Goal: Find specific page/section: Find specific page/section

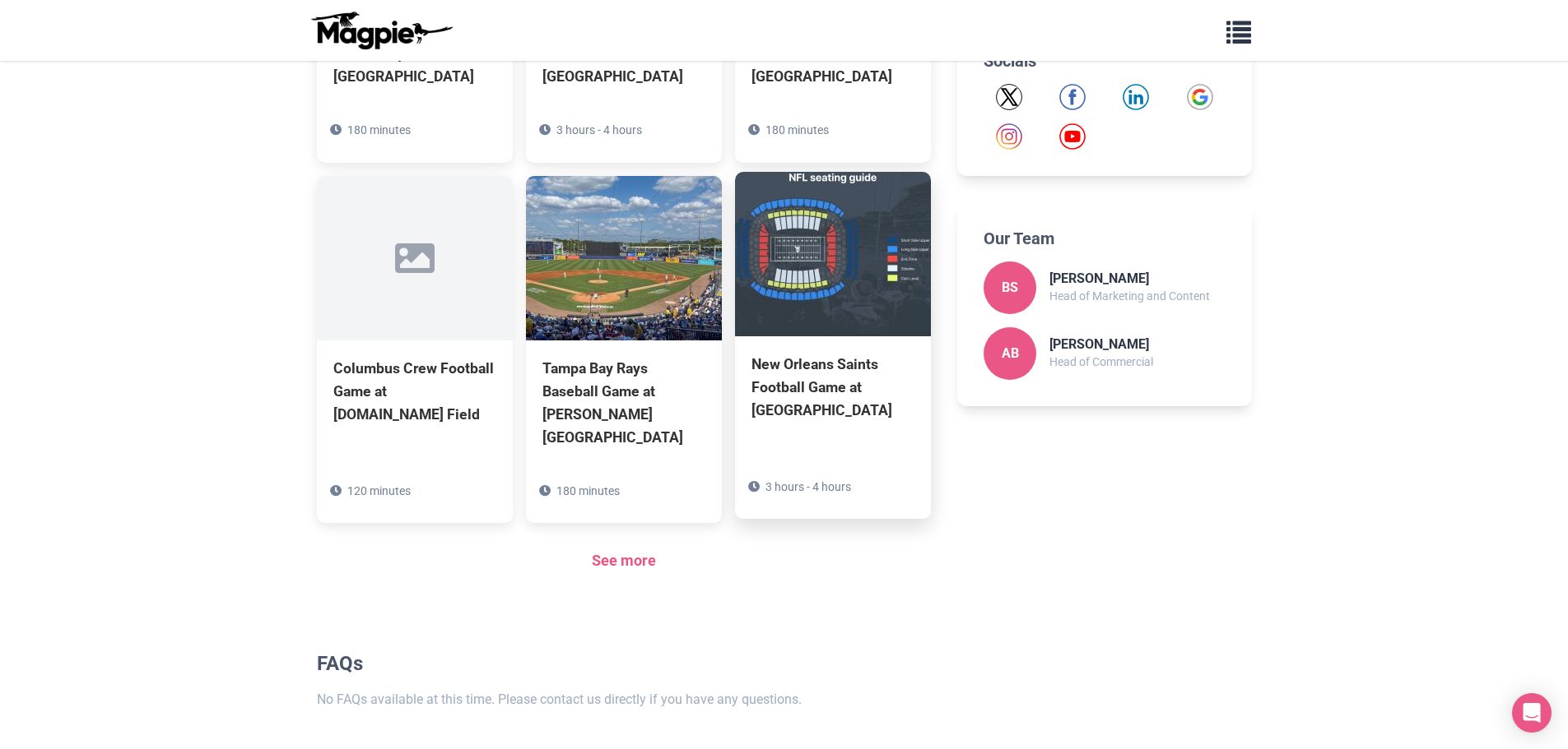
scroll to position [972, 0]
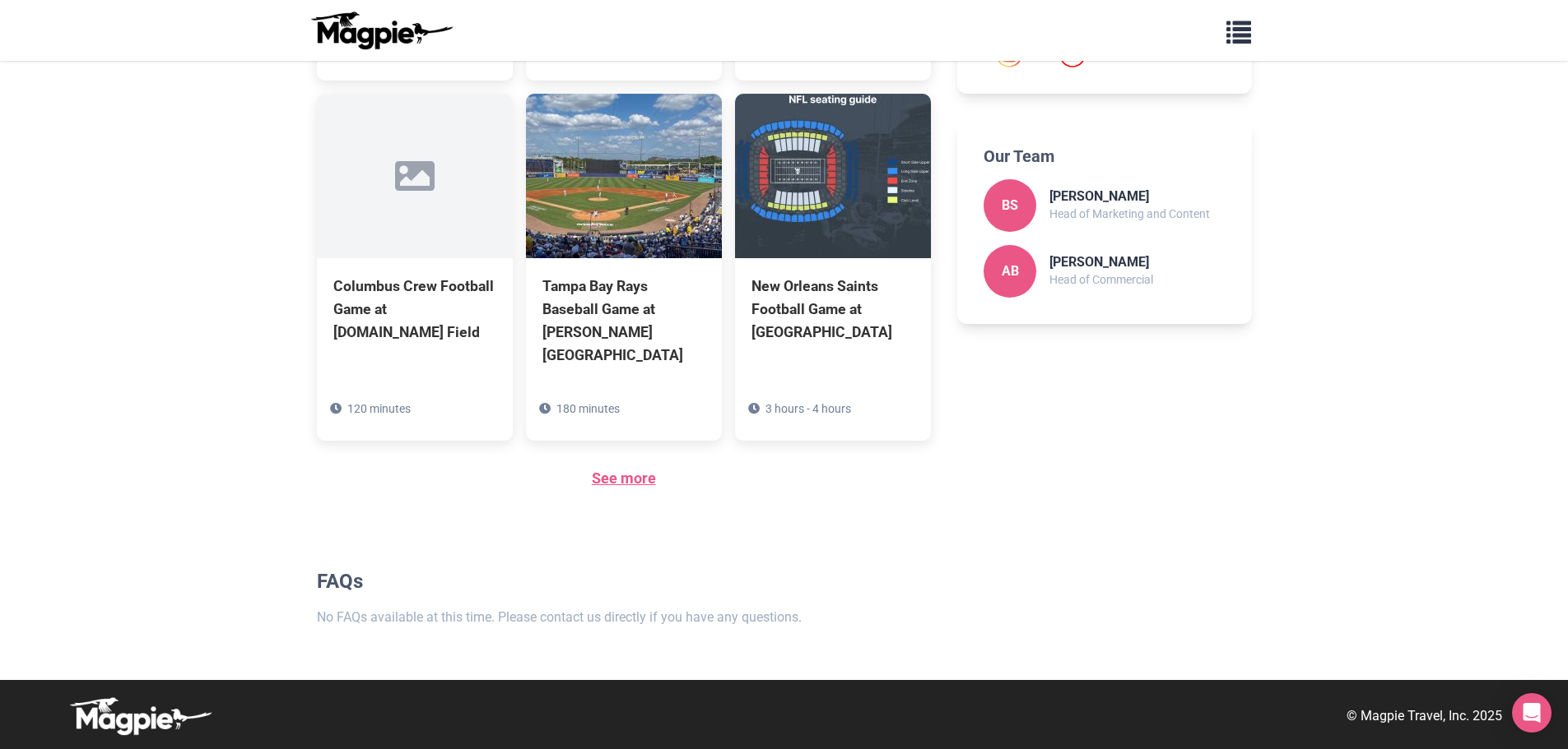
click at [624, 476] on link "See more" at bounding box center [624, 478] width 64 height 17
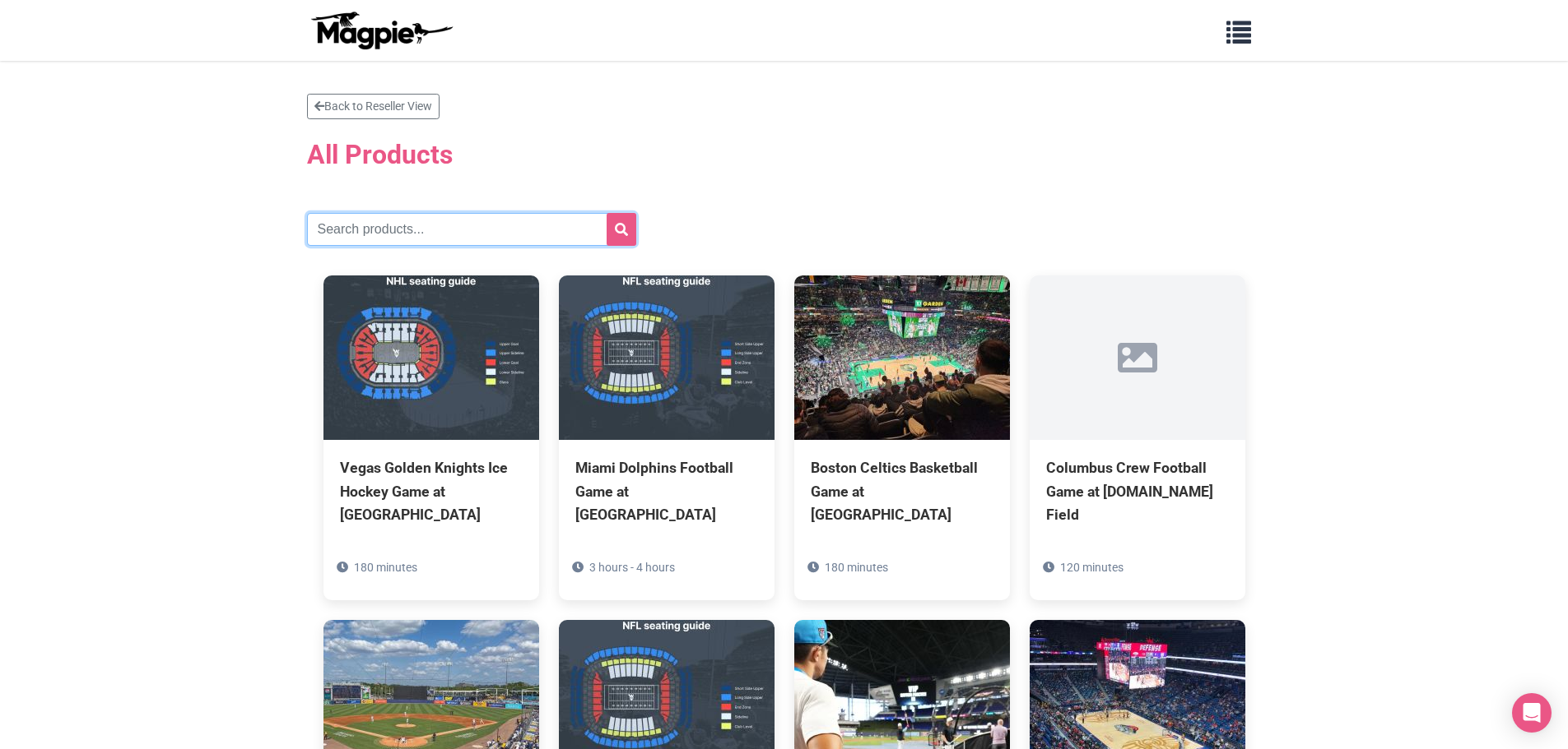
click at [469, 230] on input "text" at bounding box center [470, 229] width 329 height 33
type input "paris"
click at [607, 213] on button "submit" at bounding box center [621, 229] width 29 height 33
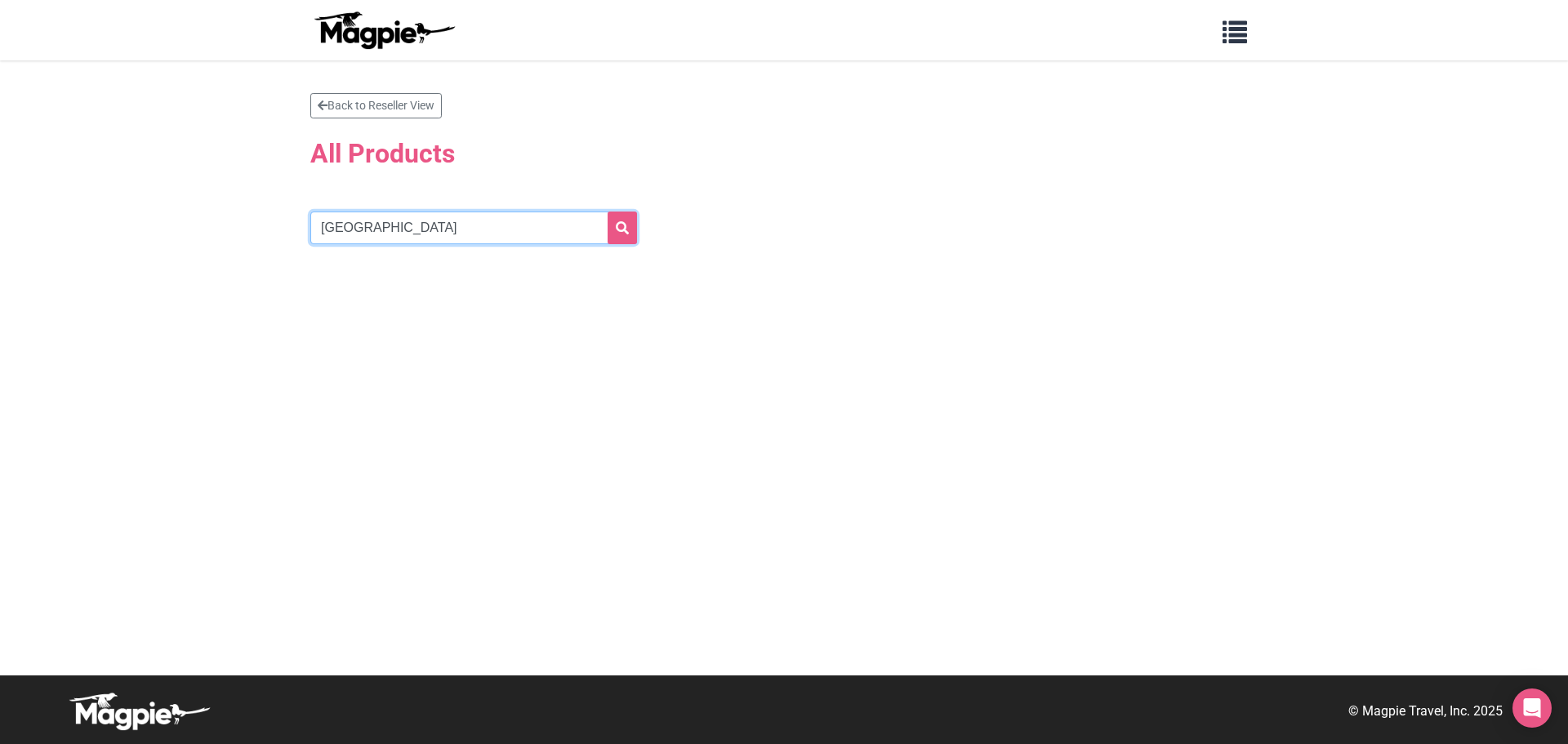
click at [524, 227] on input "paris" at bounding box center [473, 228] width 326 height 33
type input "p"
click at [341, 112] on link "Back to Reseller View" at bounding box center [376, 106] width 132 height 26
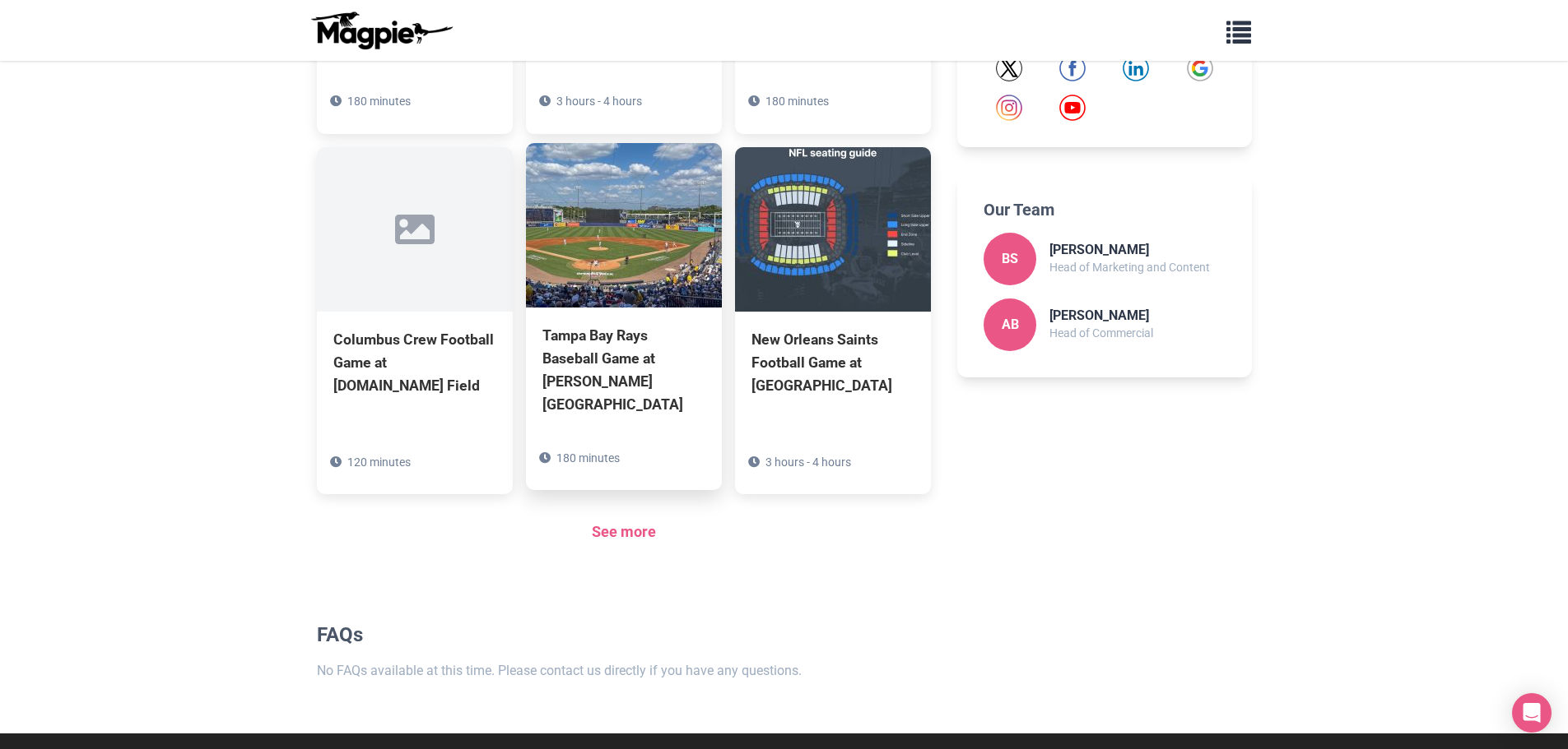
scroll to position [972, 0]
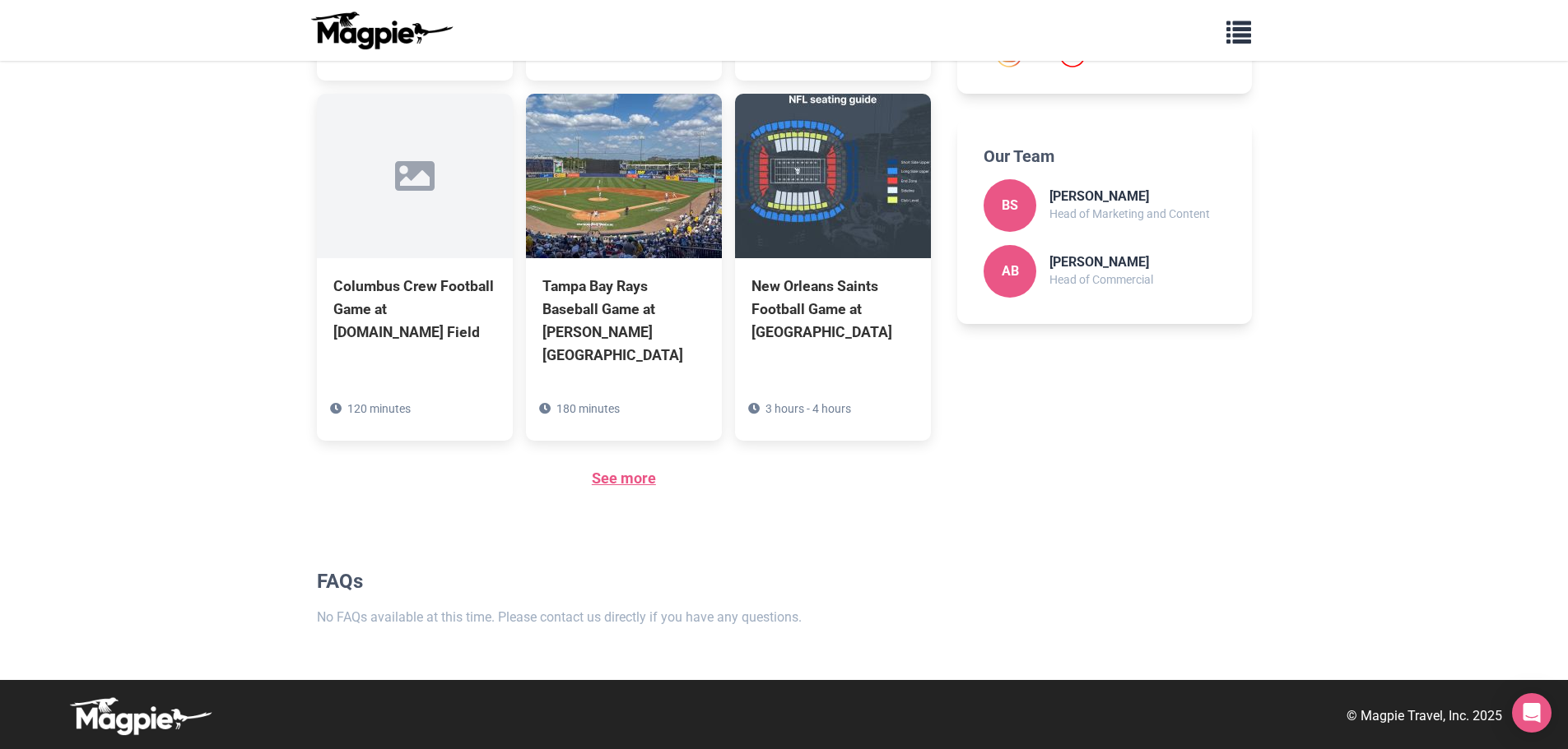
click at [638, 478] on link "See more" at bounding box center [624, 478] width 64 height 17
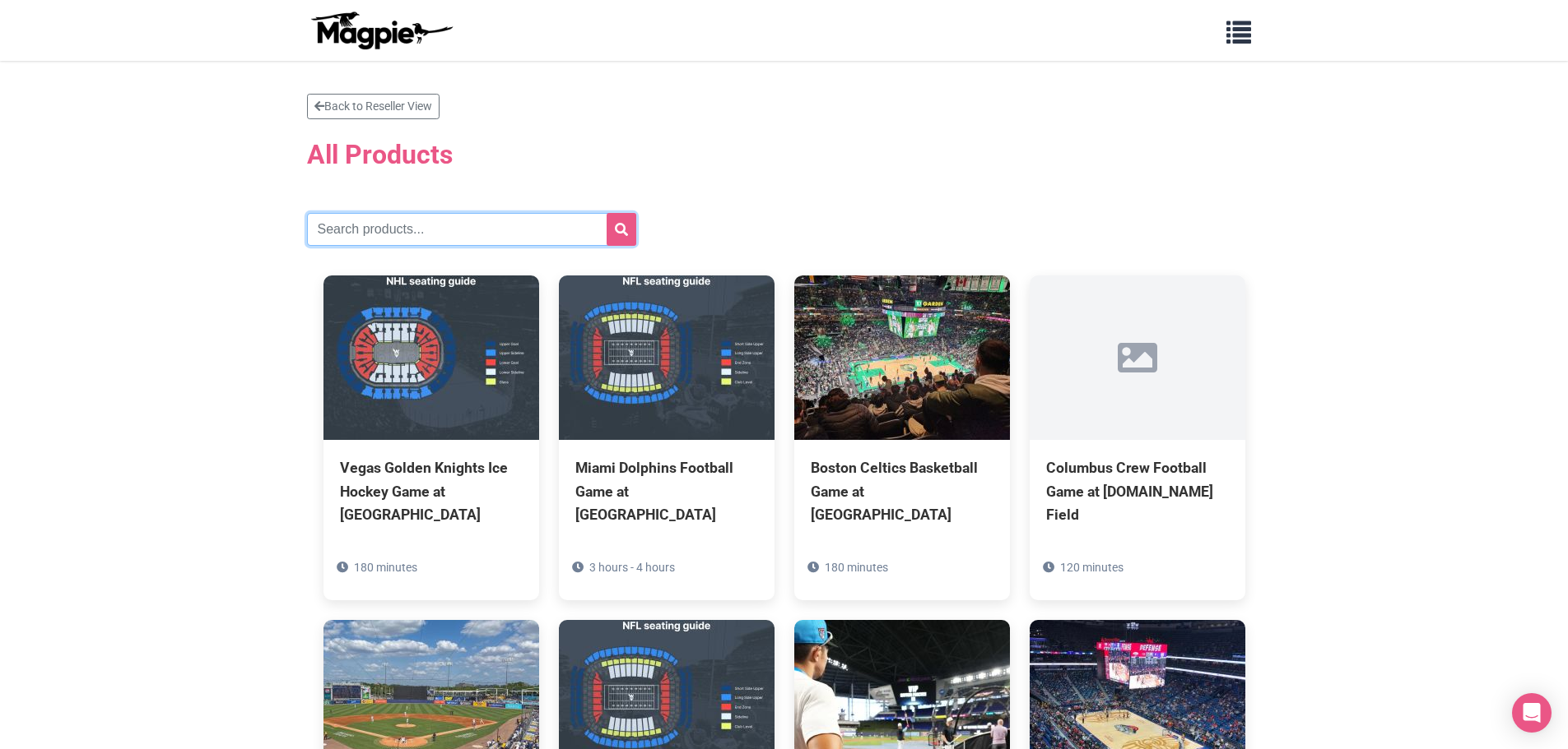
click at [384, 228] on input "text" at bounding box center [470, 229] width 329 height 33
type input "st."
click at [607, 213] on button "submit" at bounding box center [621, 229] width 29 height 33
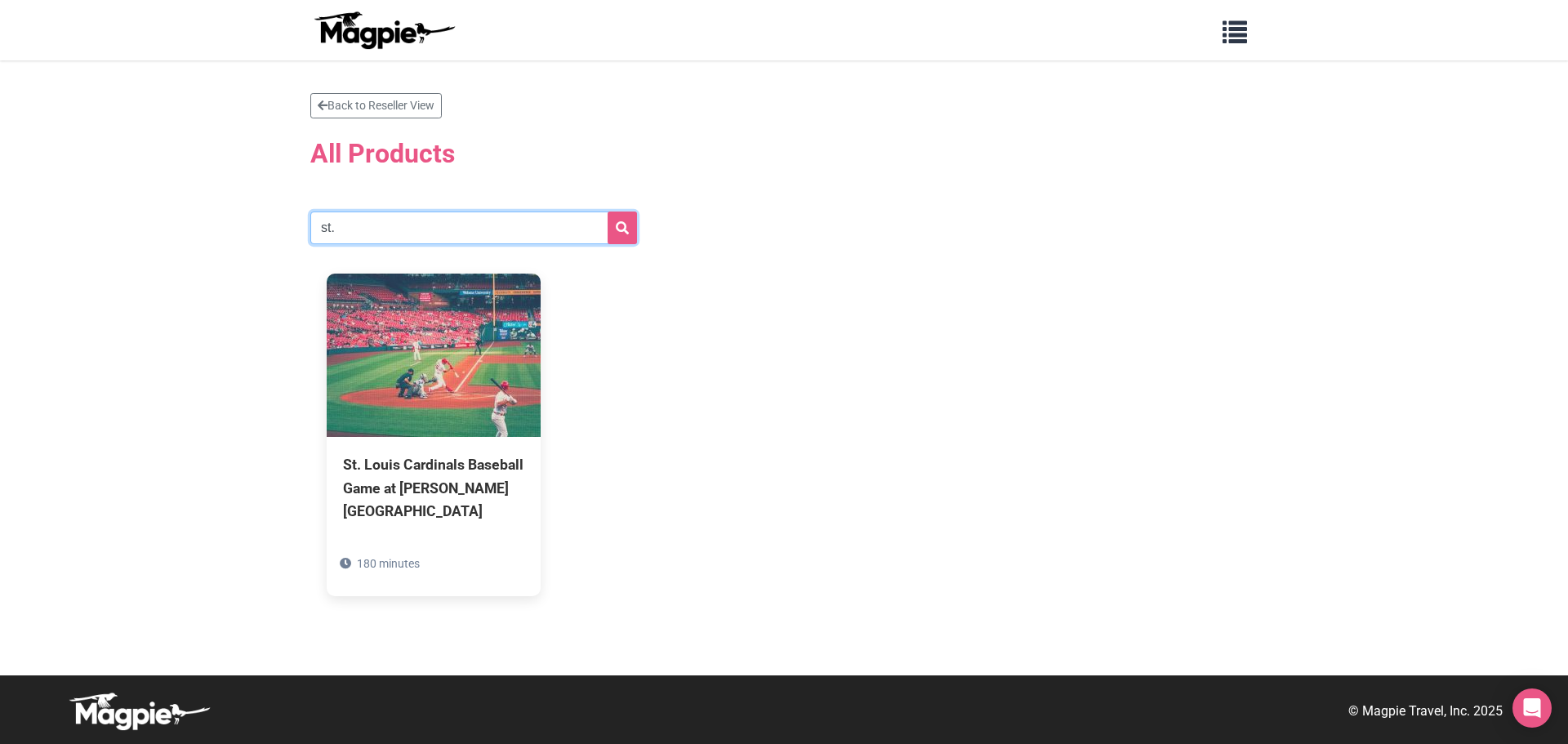
click at [374, 226] on input "st." at bounding box center [473, 228] width 326 height 33
type input "s"
type input "germa"
click at [608, 211] on button "submit" at bounding box center [622, 228] width 29 height 33
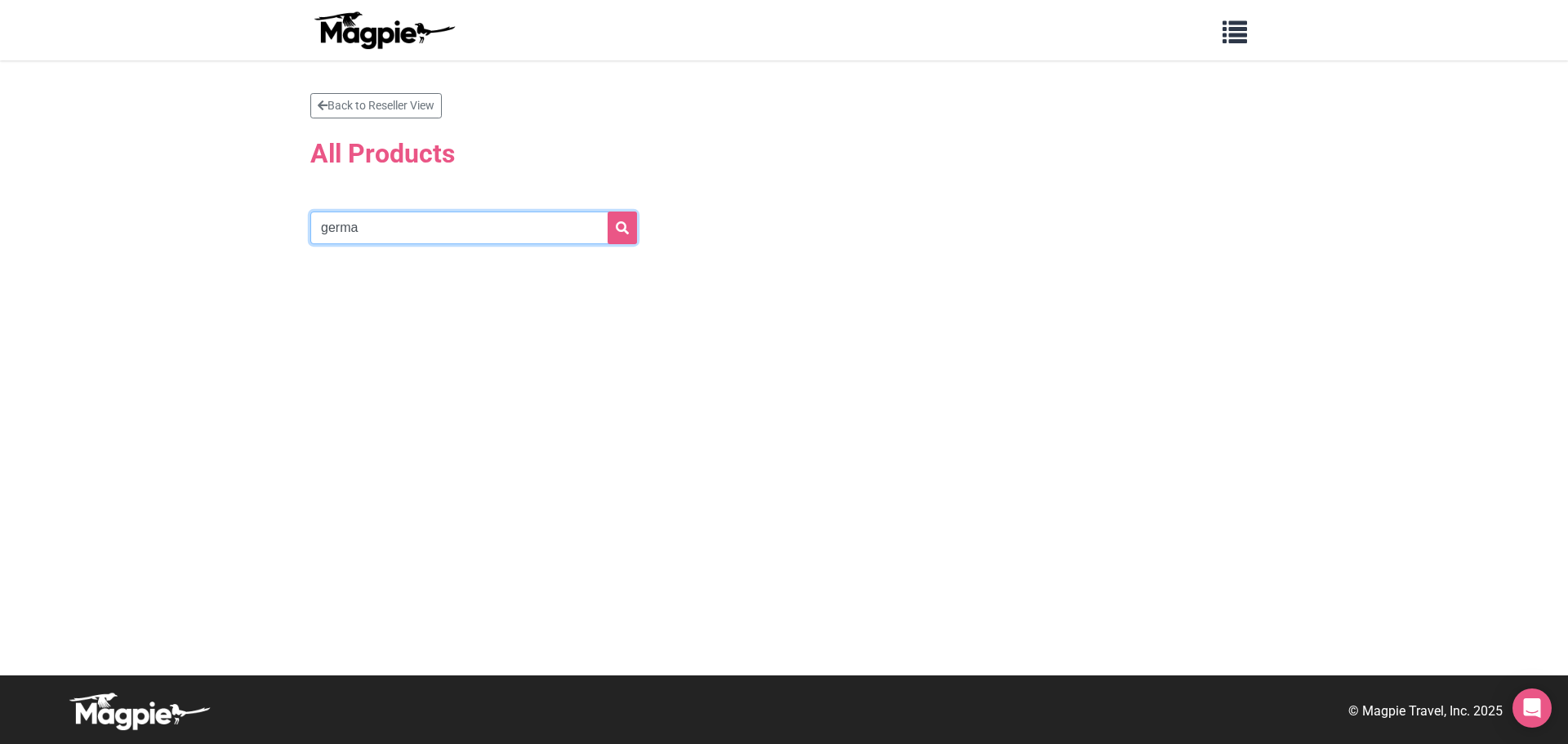
drag, startPoint x: 330, startPoint y: 234, endPoint x: 312, endPoint y: 235, distance: 18.0
click at [312, 235] on input "germa" at bounding box center [473, 228] width 326 height 33
type input "ajex"
click at [608, 211] on button "submit" at bounding box center [622, 228] width 29 height 33
click at [355, 232] on input "ajex" at bounding box center [473, 228] width 326 height 33
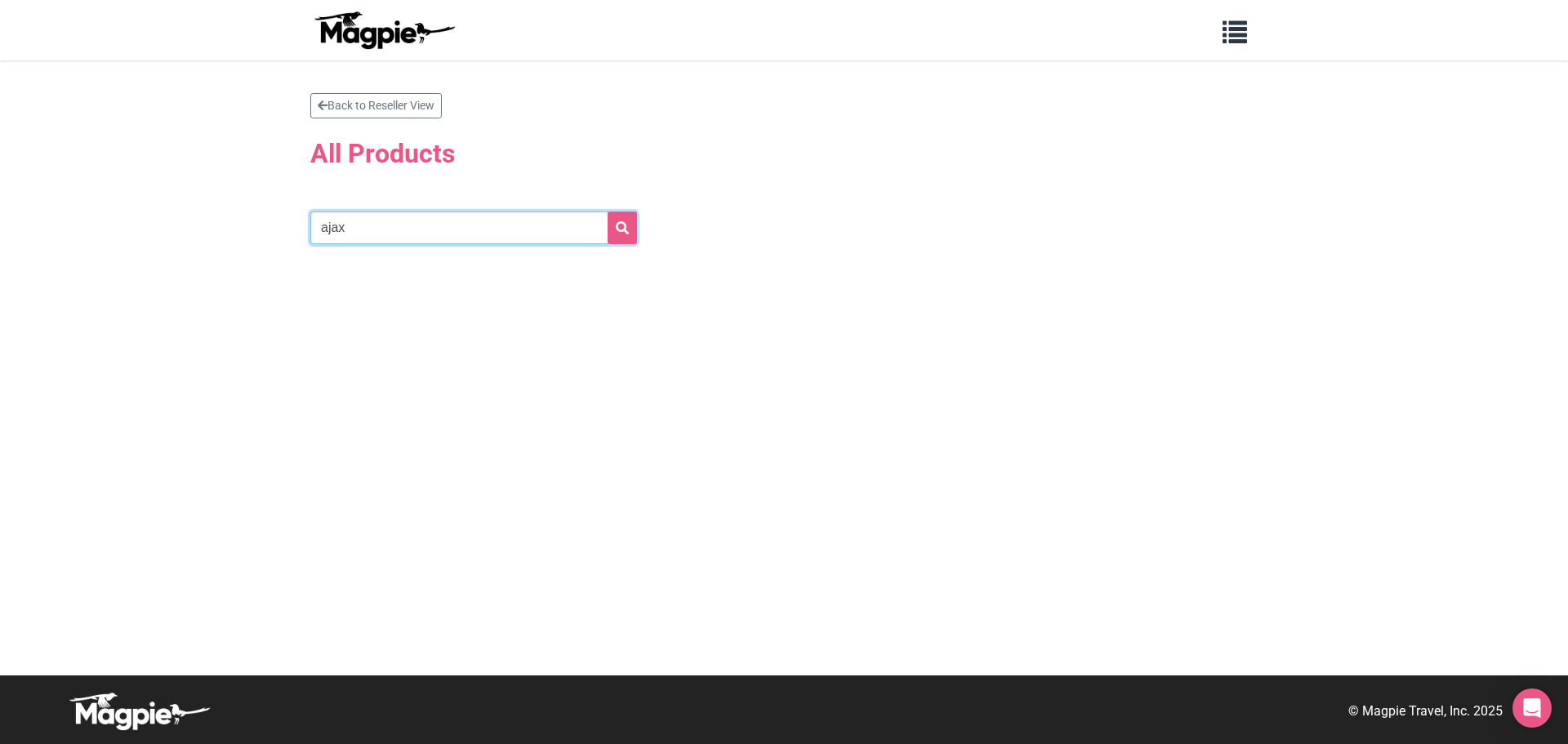
type input "ajax"
click at [608, 211] on button "submit" at bounding box center [622, 228] width 29 height 33
click at [358, 112] on link "Back to Reseller View" at bounding box center [376, 106] width 132 height 26
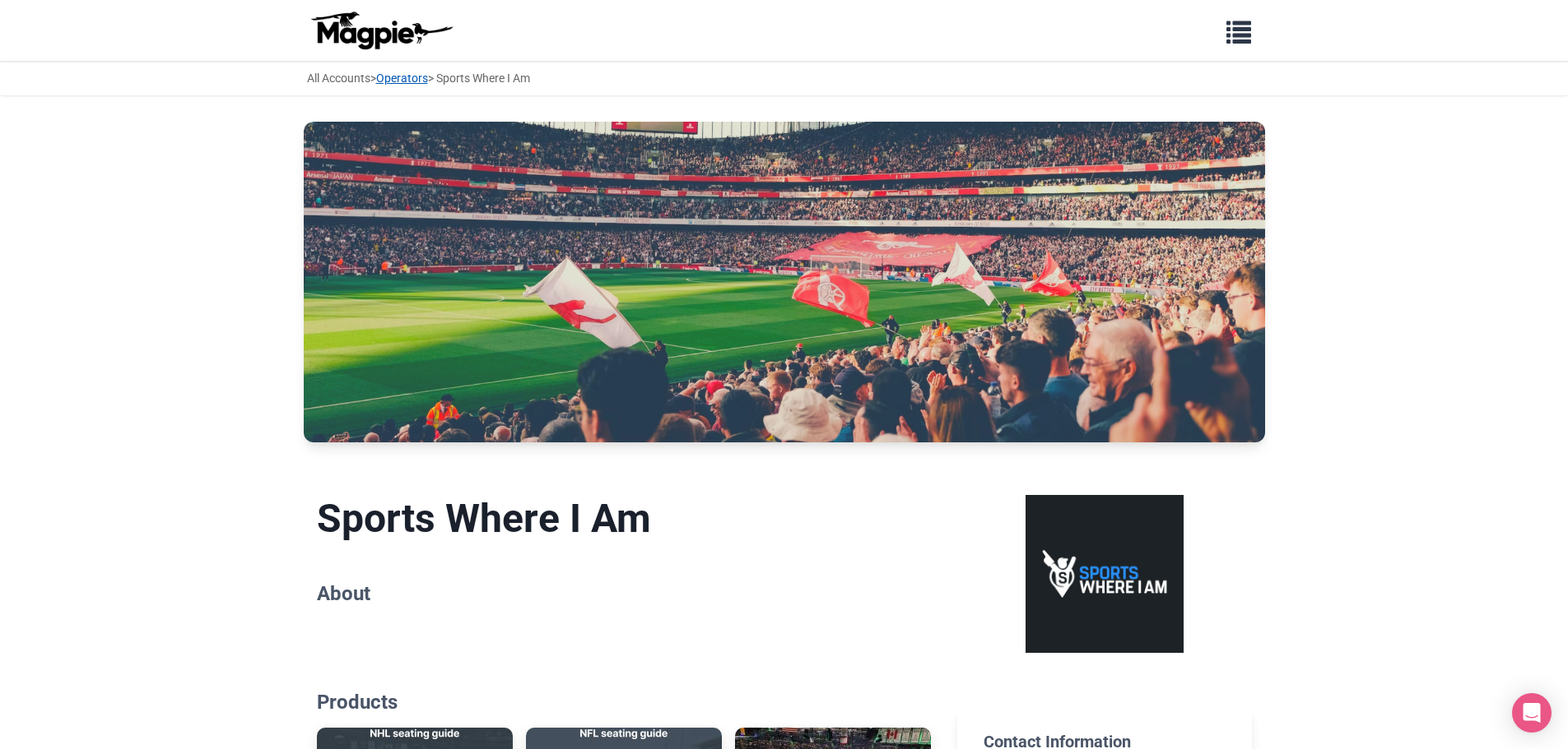
click at [424, 80] on link "Operators" at bounding box center [401, 78] width 52 height 13
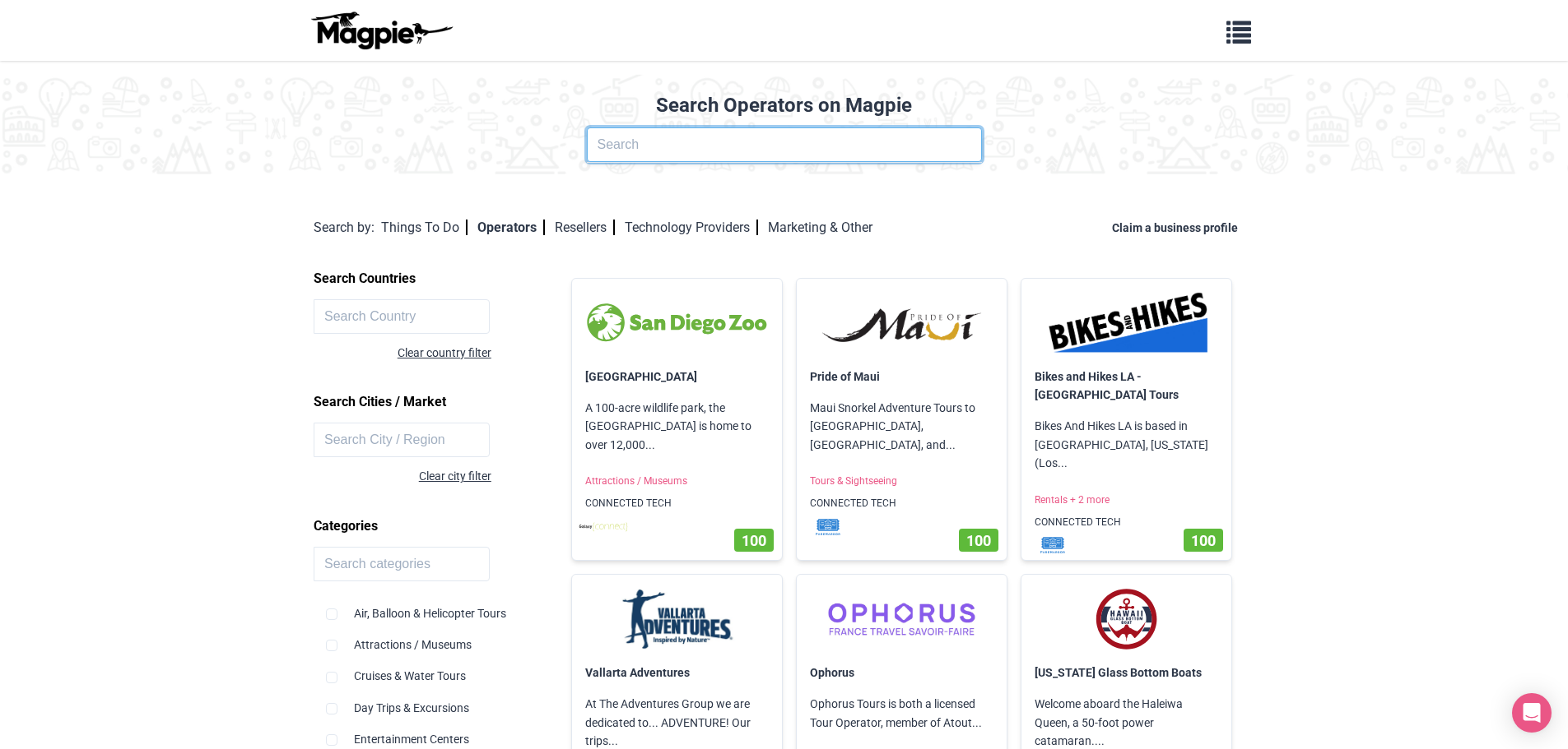
click at [656, 147] on input "text" at bounding box center [784, 145] width 395 height 35
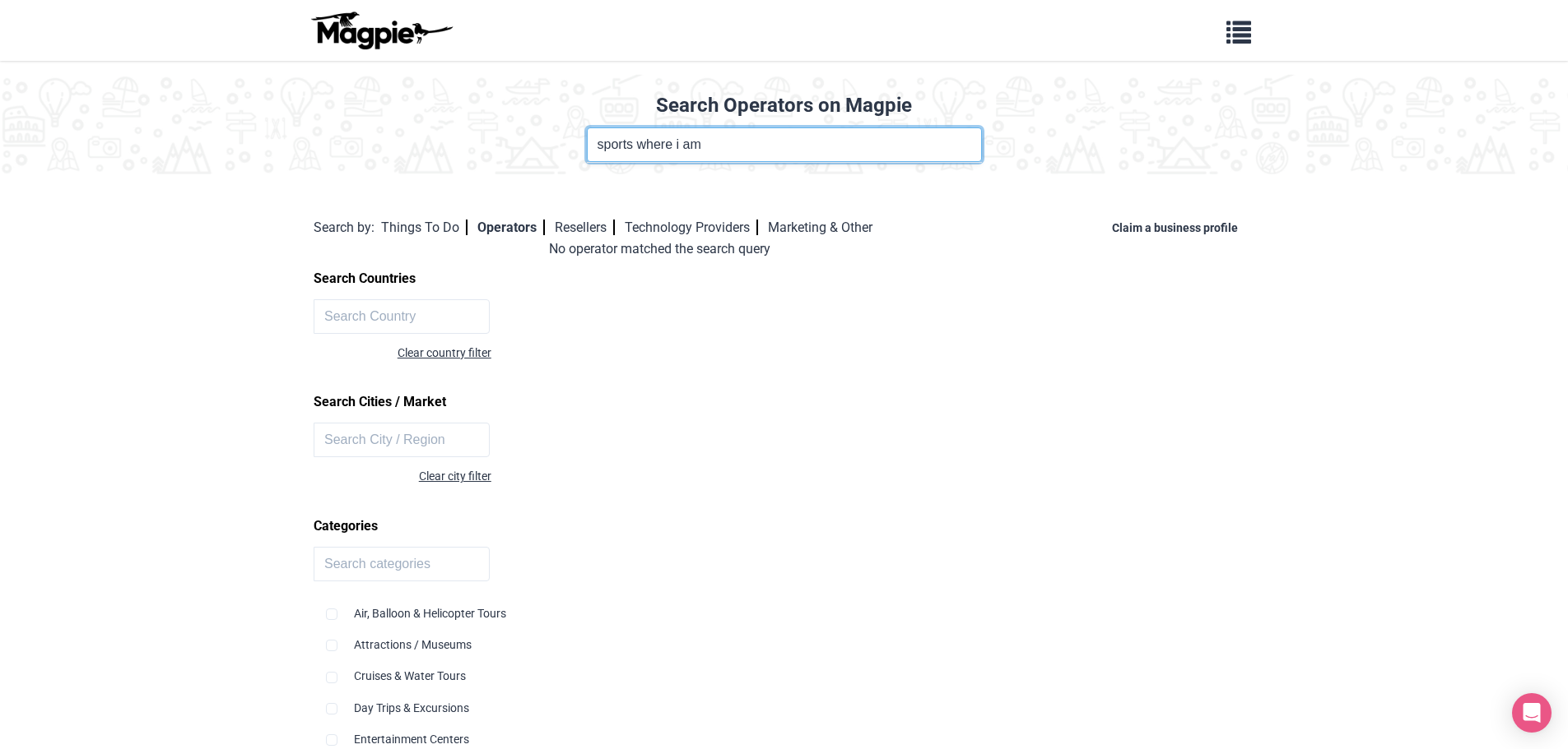
drag, startPoint x: 638, startPoint y: 144, endPoint x: 537, endPoint y: 144, distance: 101.0
click at [537, 144] on div "Operator Name sports where i am" at bounding box center [784, 145] width 1548 height 35
type input "where i am"
click at [608, 225] on link "Resellers" at bounding box center [584, 227] width 60 height 16
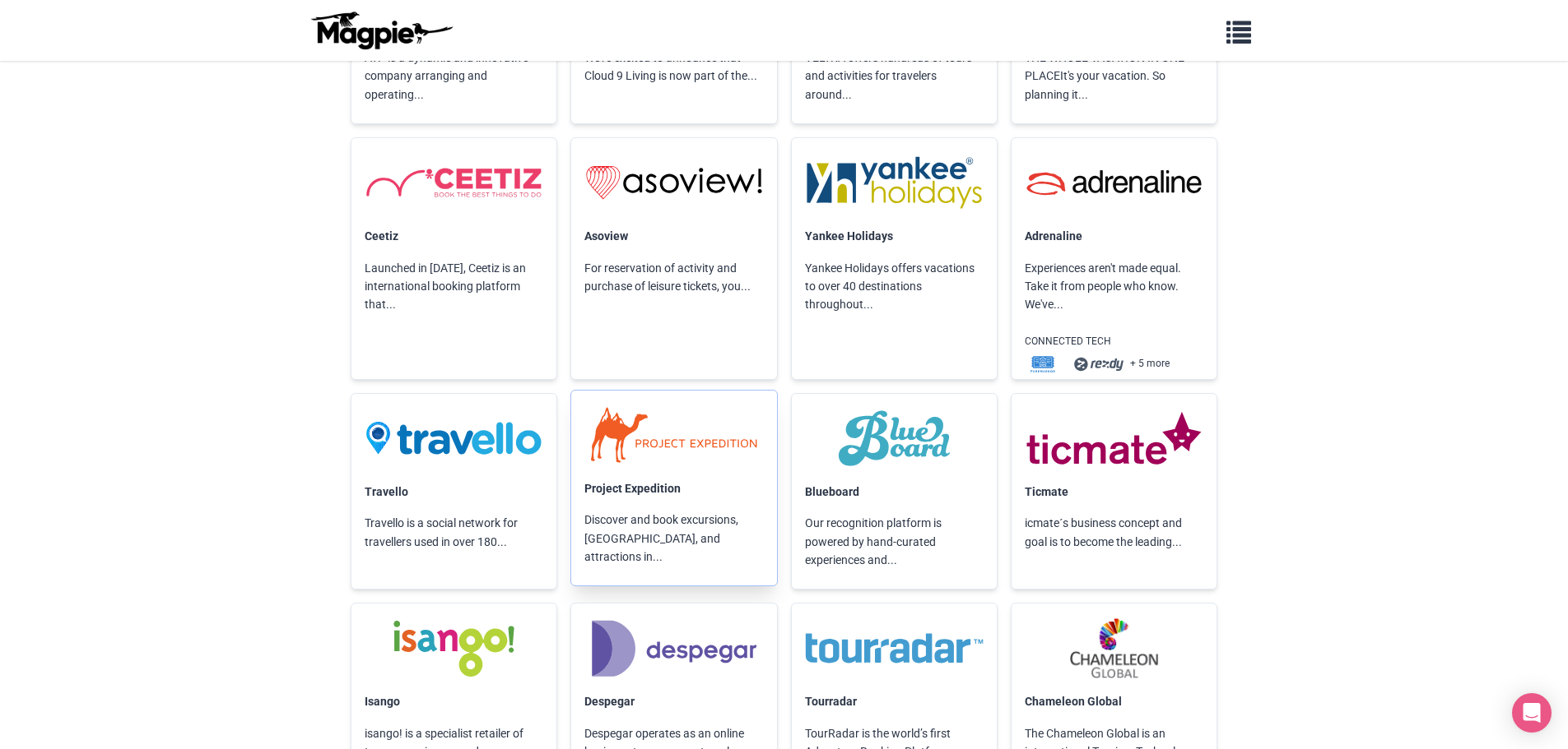
scroll to position [1595, 0]
